Goal: Contribute content: Add original content to the website for others to see

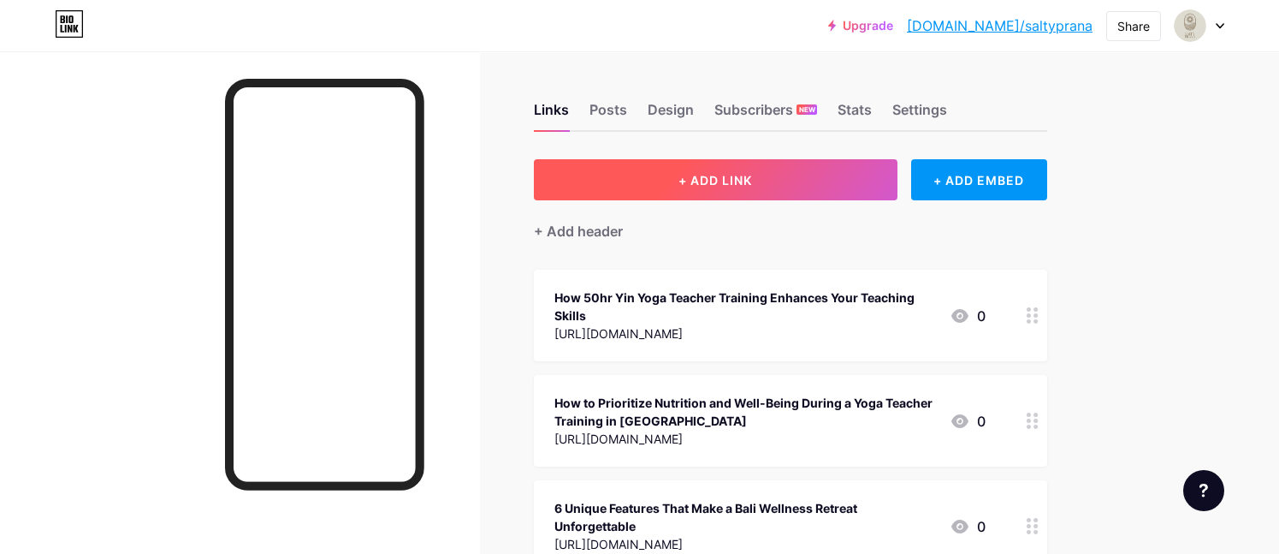
click at [713, 178] on span "+ ADD LINK" at bounding box center [715, 180] width 74 height 15
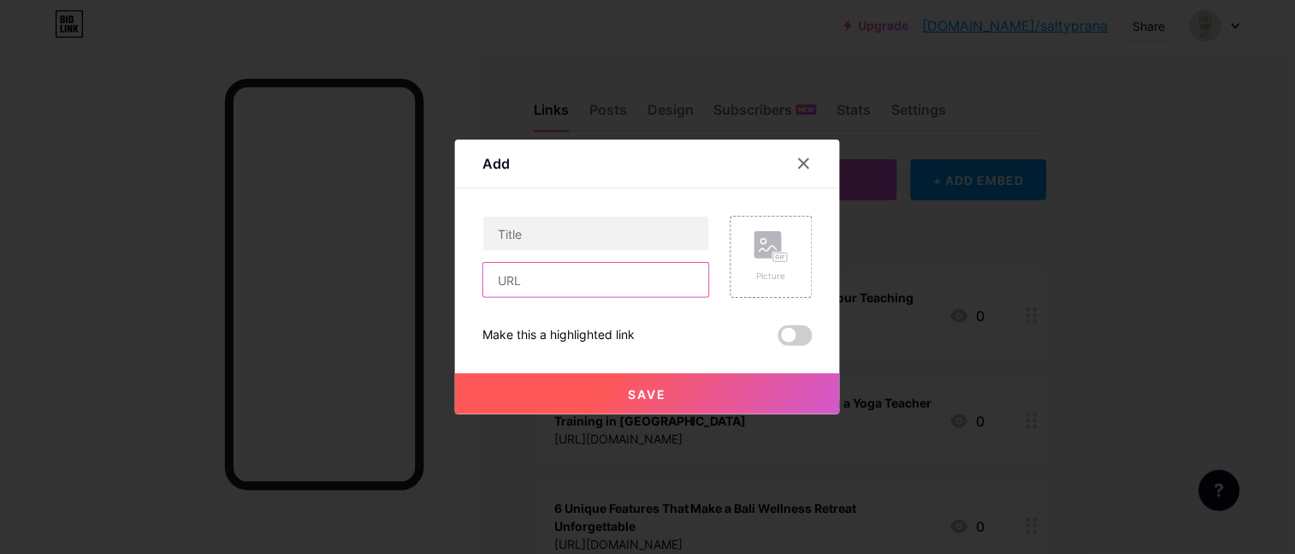
click at [562, 292] on input "text" at bounding box center [596, 280] width 226 height 34
paste input "[URL][DOMAIN_NAME]"
type input "[URL][DOMAIN_NAME]"
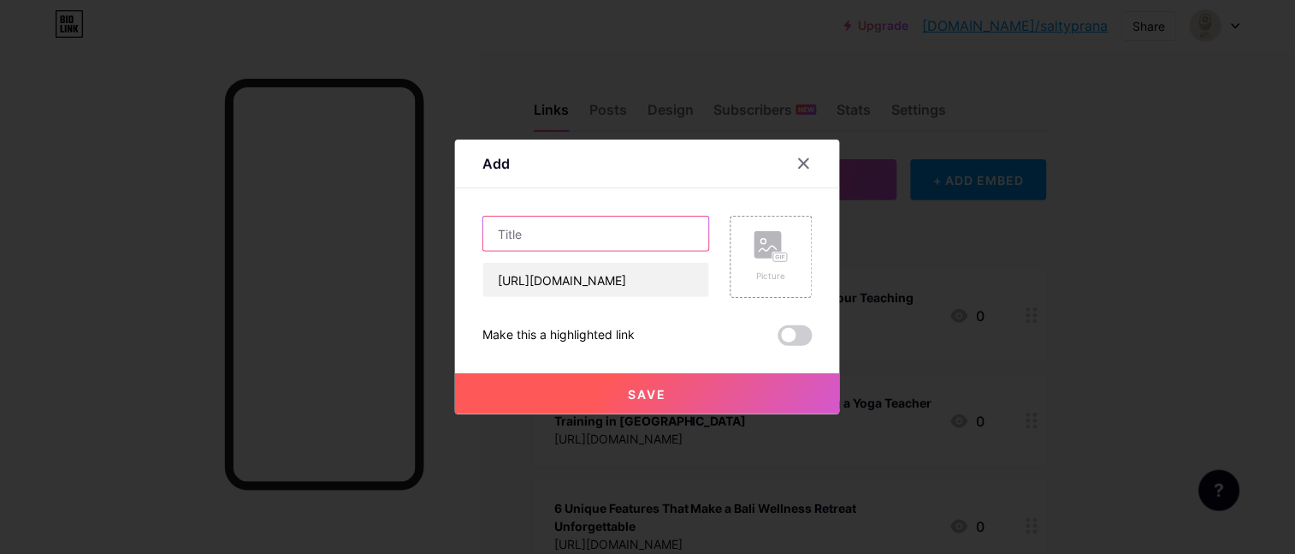
click at [579, 225] on input "text" at bounding box center [596, 233] width 226 height 34
paste input "12 Essential Skills You’ll Learn in a 200 Hour Yoga Teacher Training"
type input "12 Essential Skills You’ll Learn in a 200 Hour Yoga Teacher Training"
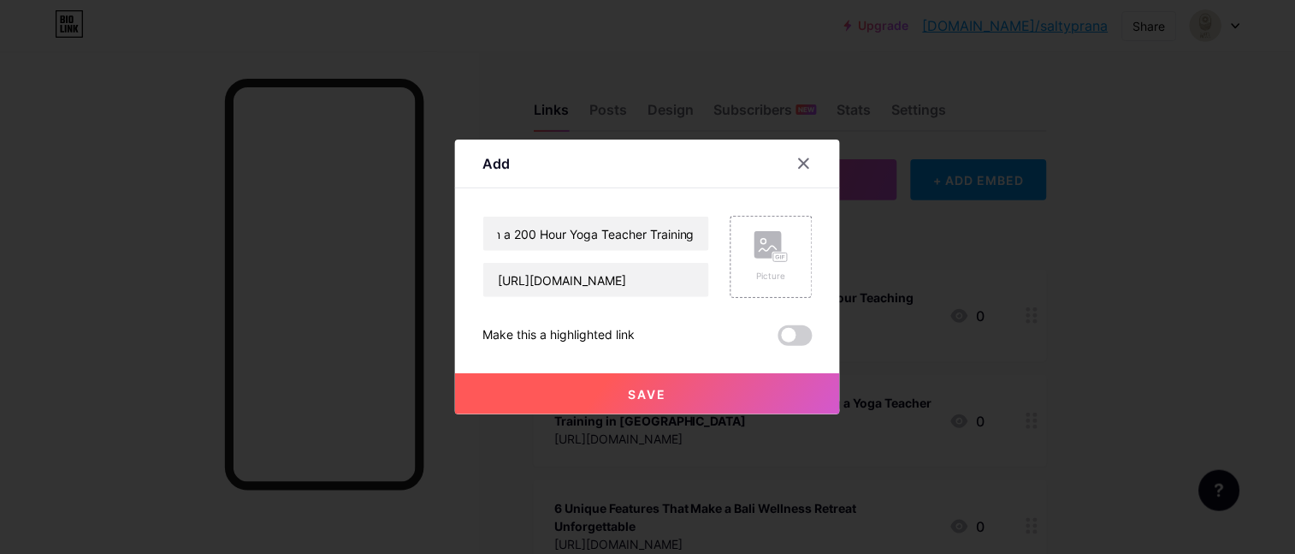
click at [659, 397] on button "Save" at bounding box center [647, 393] width 385 height 41
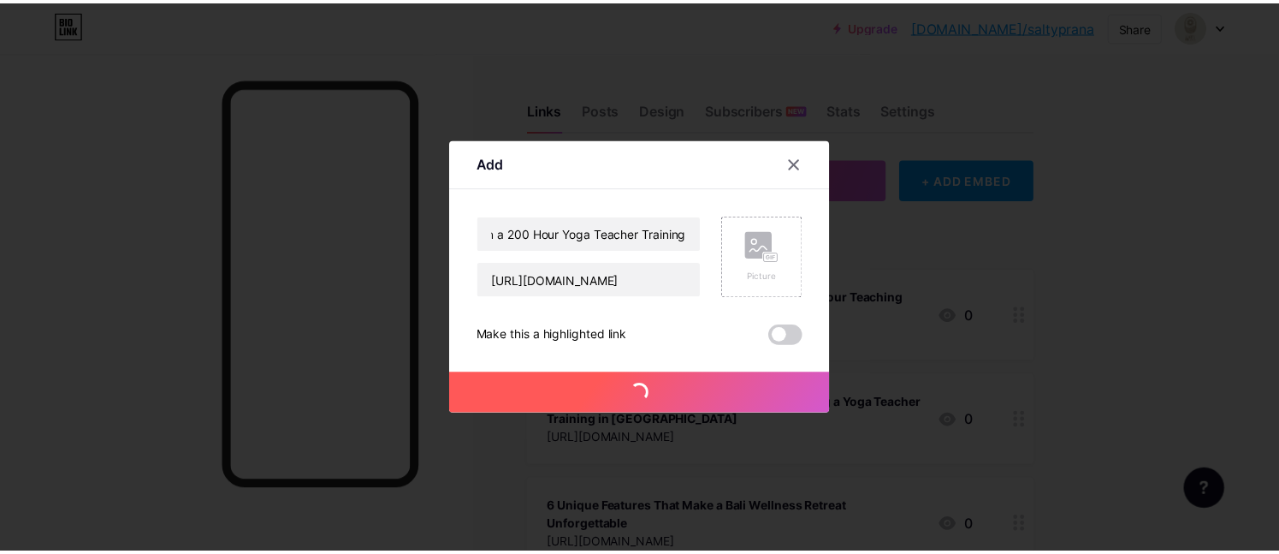
scroll to position [0, 0]
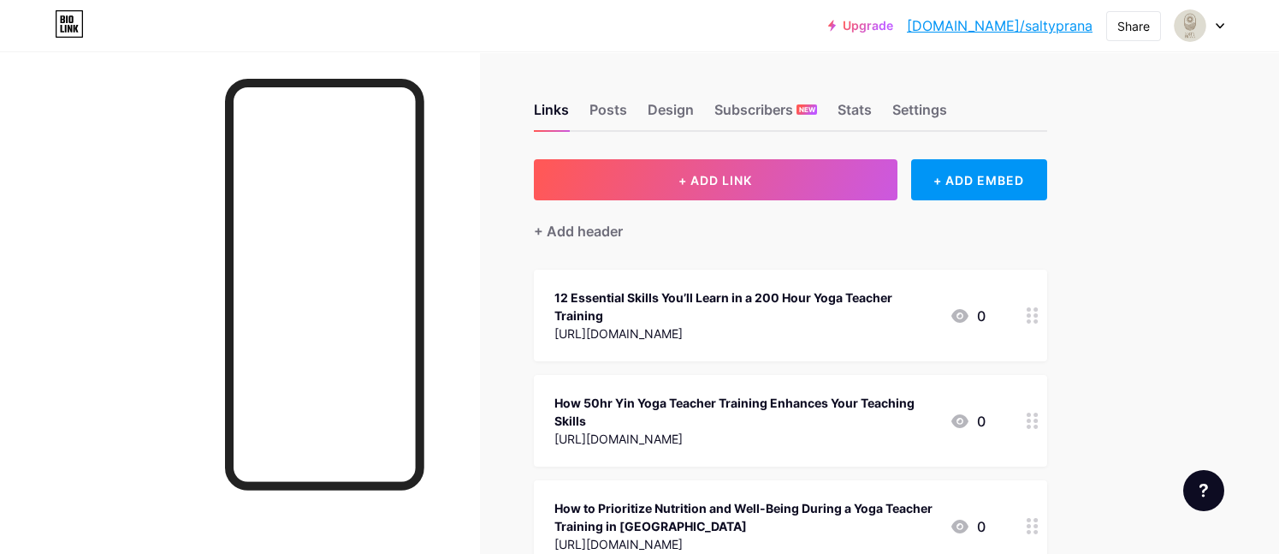
click at [1023, 30] on link "[DOMAIN_NAME]/saltyprana" at bounding box center [1000, 25] width 186 height 21
